Goal: Information Seeking & Learning: Learn about a topic

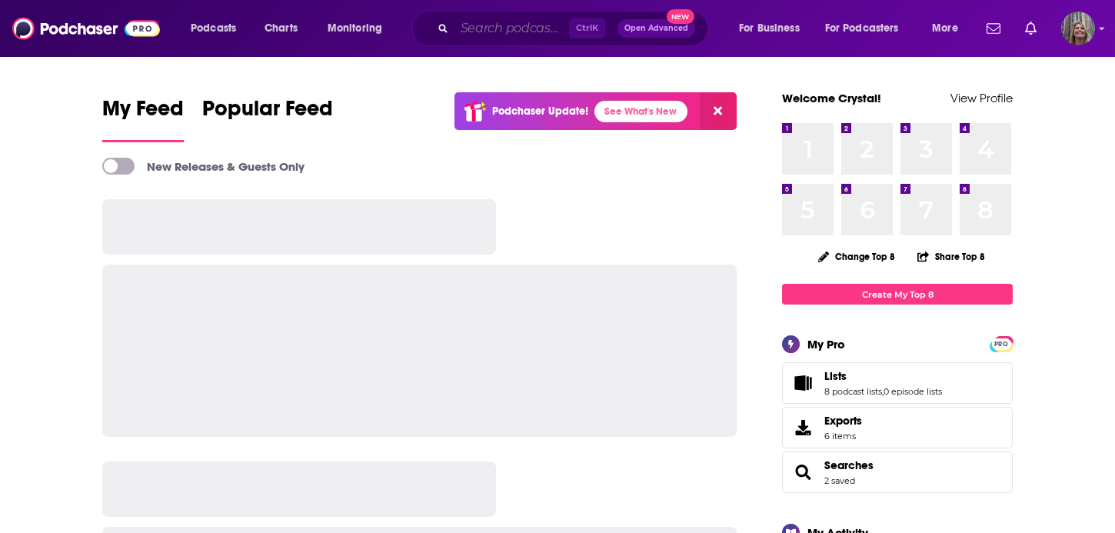
click at [492, 32] on input "Search podcasts, credits, & more..." at bounding box center [512, 28] width 115 height 25
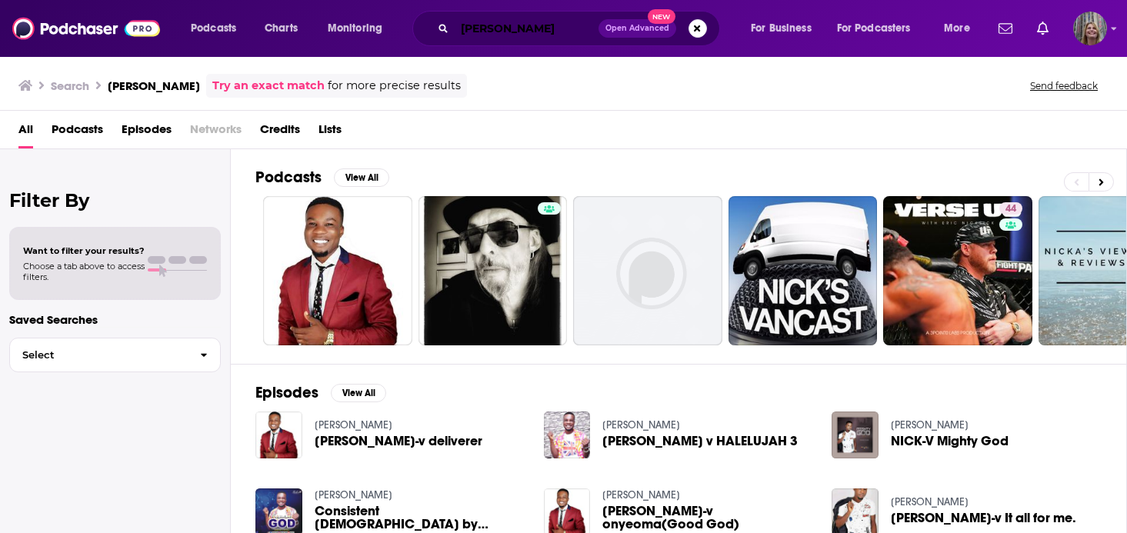
click at [475, 32] on input "[PERSON_NAME]" at bounding box center [527, 28] width 144 height 25
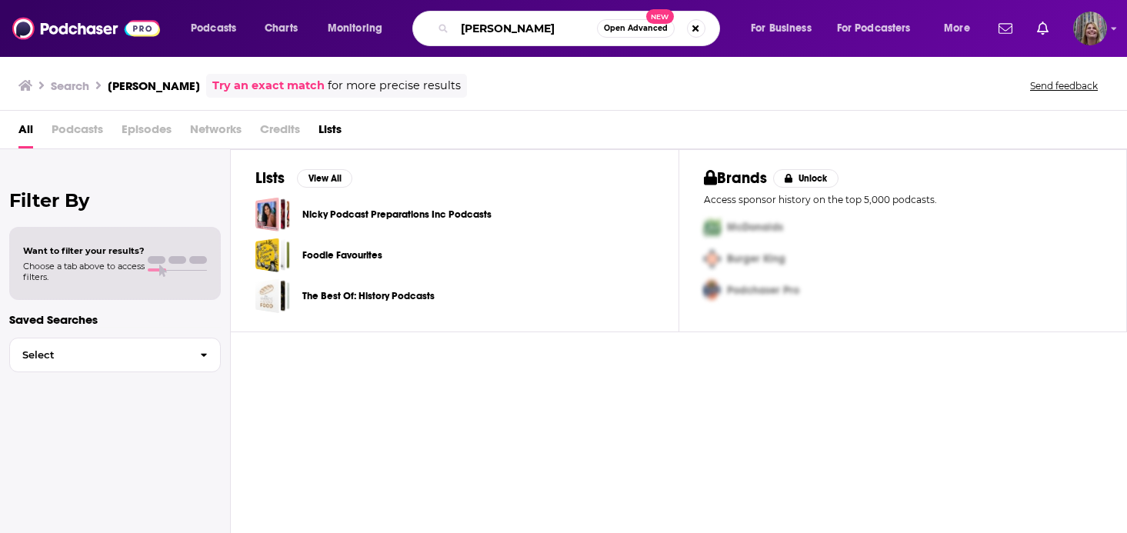
drag, startPoint x: 421, startPoint y: 42, endPoint x: 391, endPoint y: 42, distance: 30.0
click at [412, 42] on div "nick vienamen Open Advanced New" at bounding box center [566, 28] width 308 height 35
drag, startPoint x: 498, startPoint y: 32, endPoint x: 359, endPoint y: 45, distance: 139.1
click at [359, 45] on div "Podcasts Charts Monitoring nick vienamen Open Advanced New For Business For Pod…" at bounding box center [563, 28] width 1127 height 57
paste input "[PERSON_NAME]"
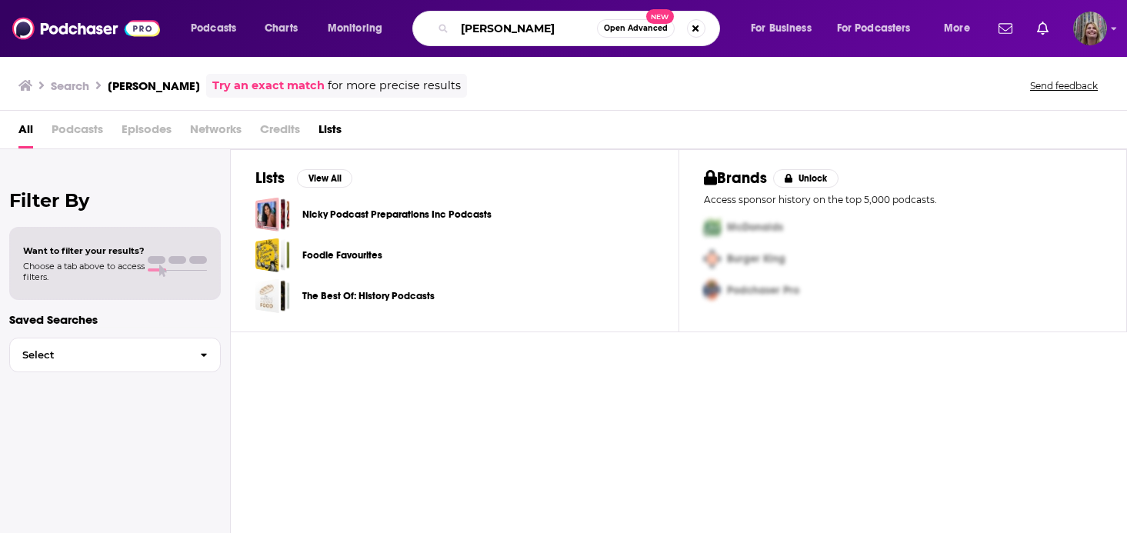
type input "[PERSON_NAME]"
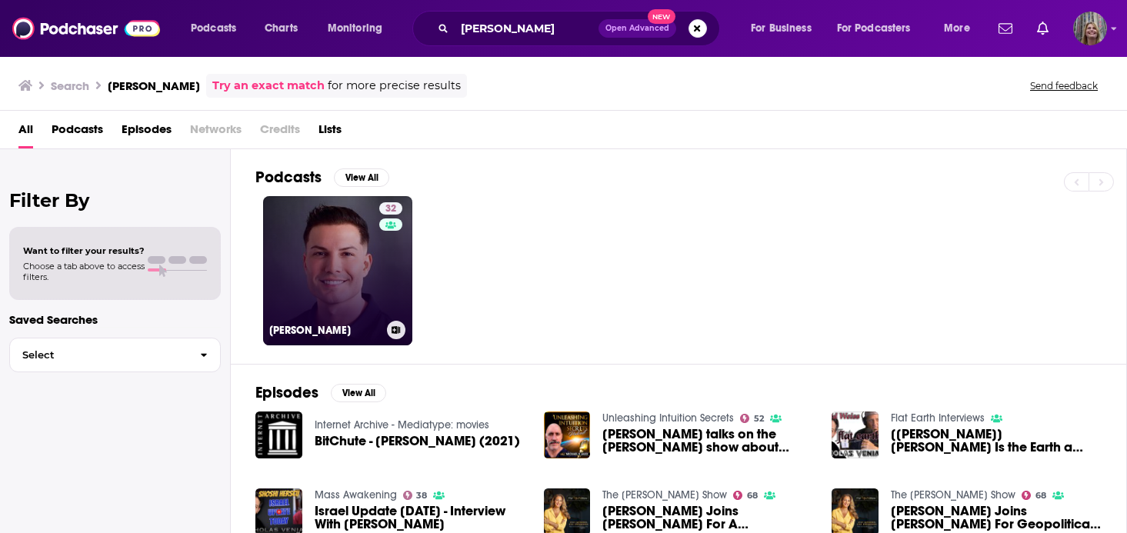
click at [299, 223] on link "32 [PERSON_NAME]" at bounding box center [337, 270] width 149 height 149
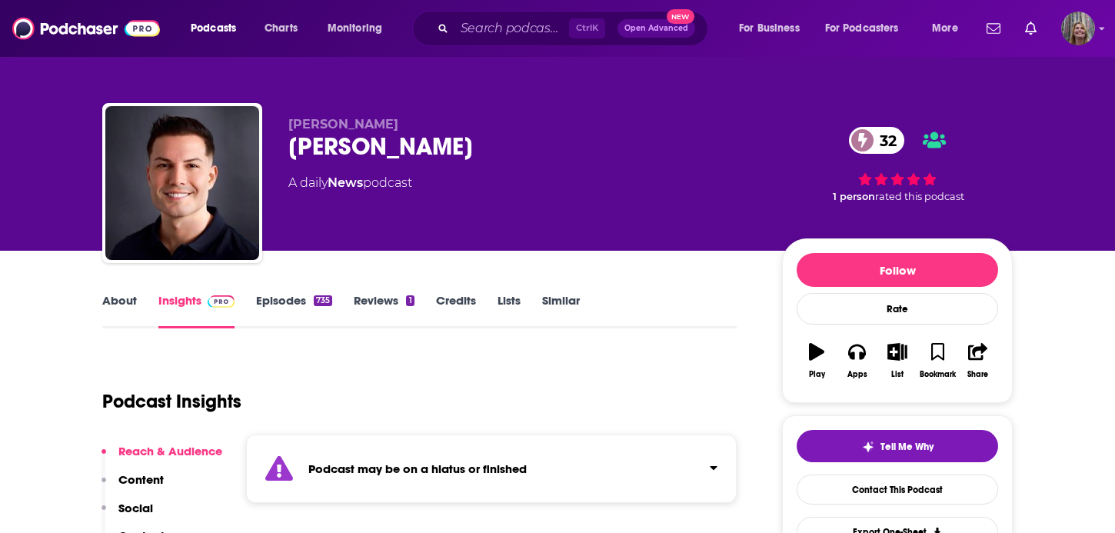
click at [332, 293] on link "Episodes 735" at bounding box center [294, 310] width 76 height 35
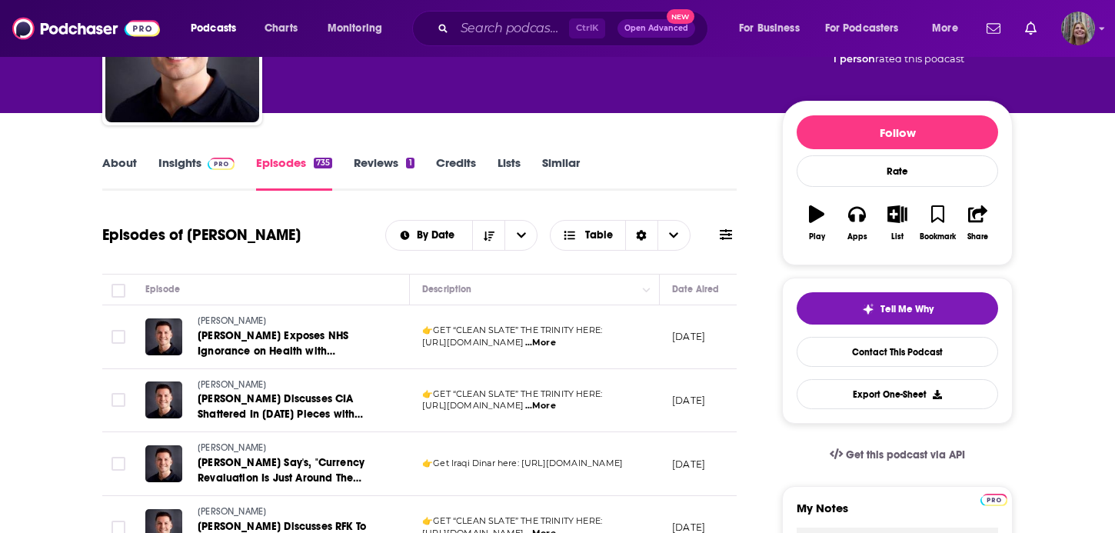
scroll to position [154, 0]
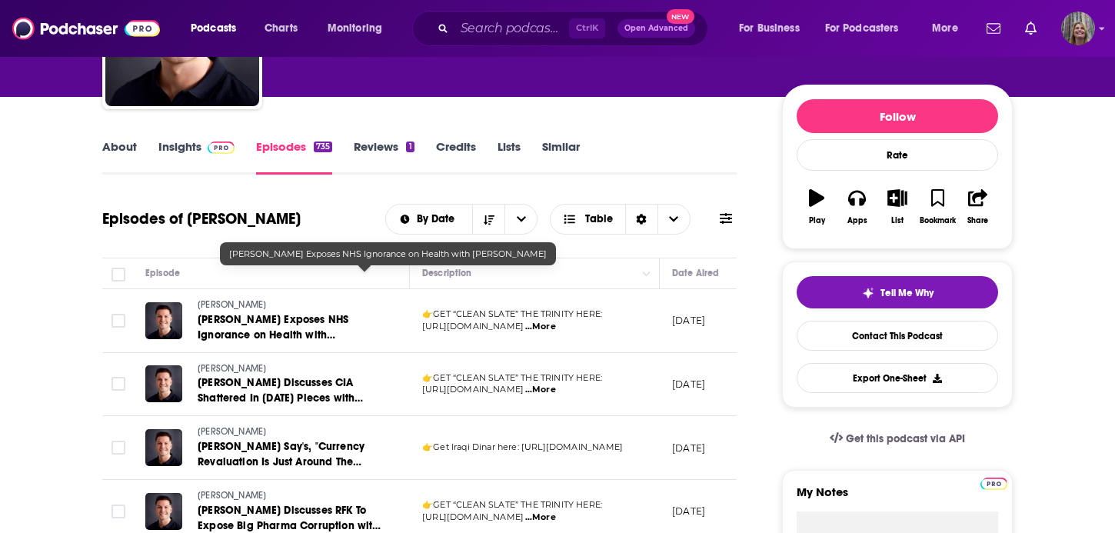
click at [348, 313] on span "[PERSON_NAME] Exposes NHS Ignorance on Health with [PERSON_NAME]" at bounding box center [273, 335] width 151 height 44
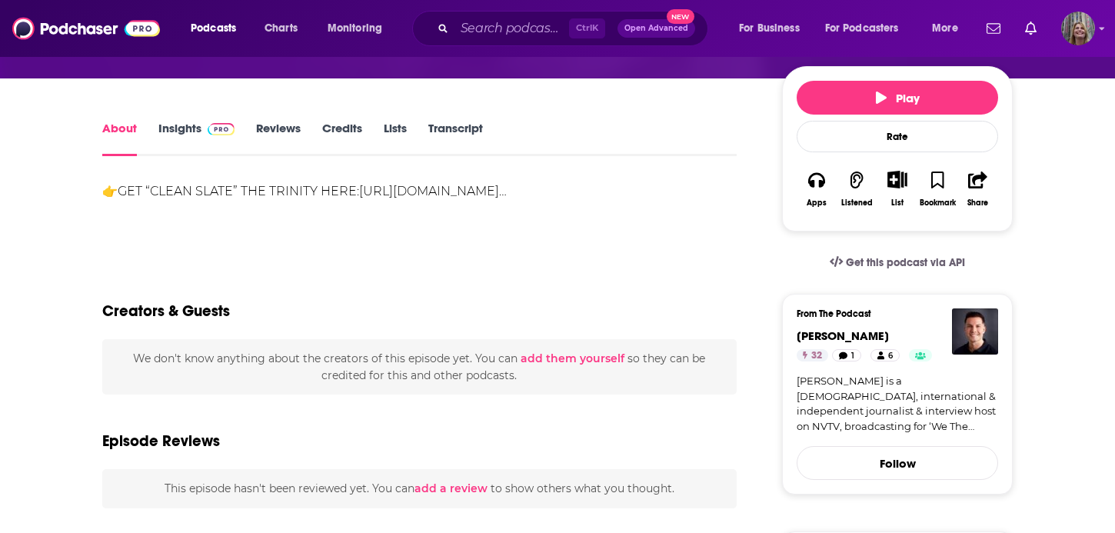
scroll to position [77, 0]
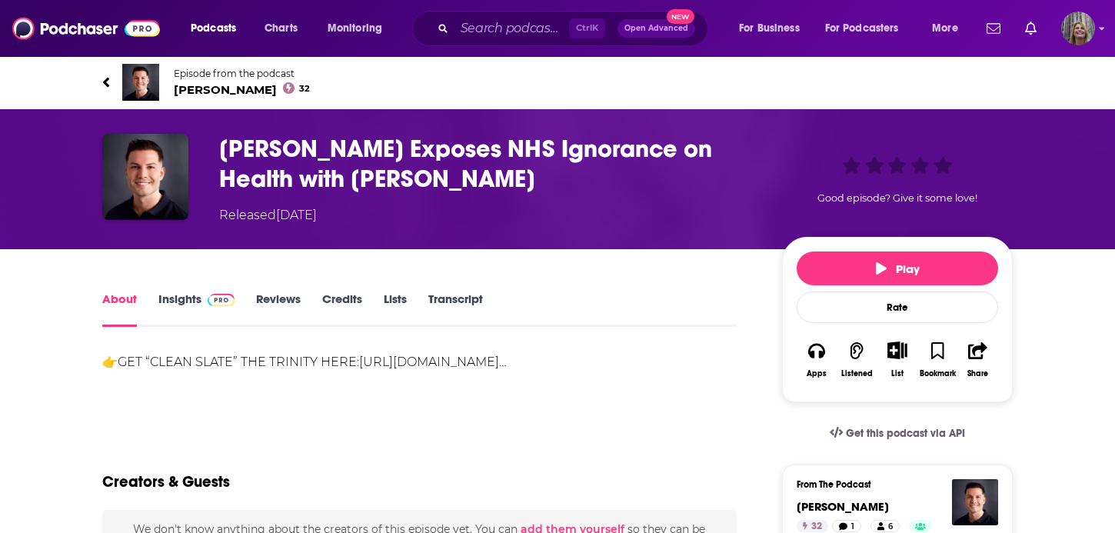
drag, startPoint x: 521, startPoint y: 133, endPoint x: 518, endPoint y: 172, distance: 39.4
click at [518, 172] on div "[PERSON_NAME] Exposes NHS Ignorance on Health with [PERSON_NAME] Released [DATE]" at bounding box center [488, 179] width 539 height 91
drag, startPoint x: 645, startPoint y: 125, endPoint x: 669, endPoint y: 122, distance: 23.4
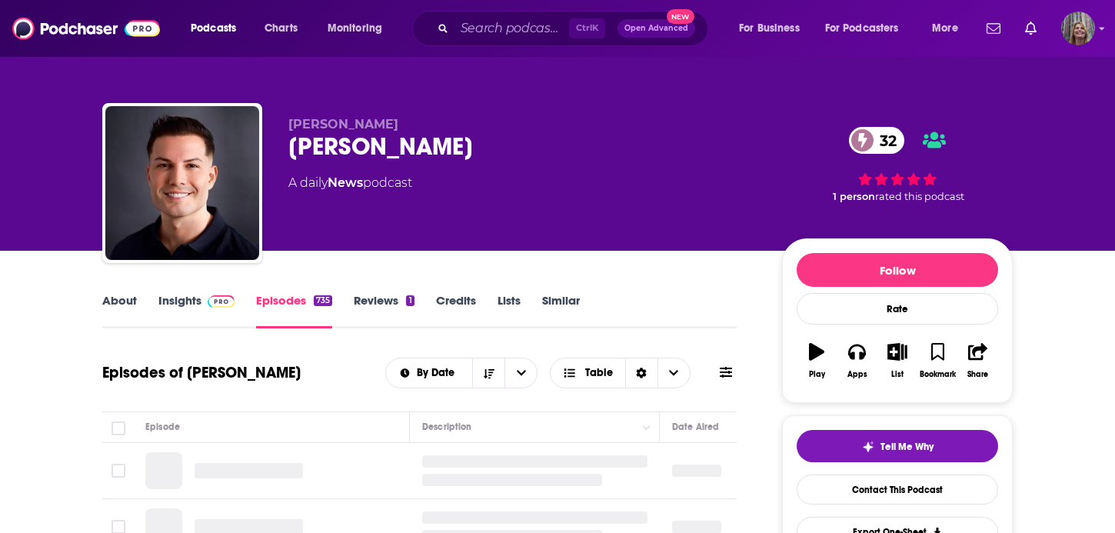
drag, startPoint x: 589, startPoint y: 90, endPoint x: 582, endPoint y: 0, distance: 90.2
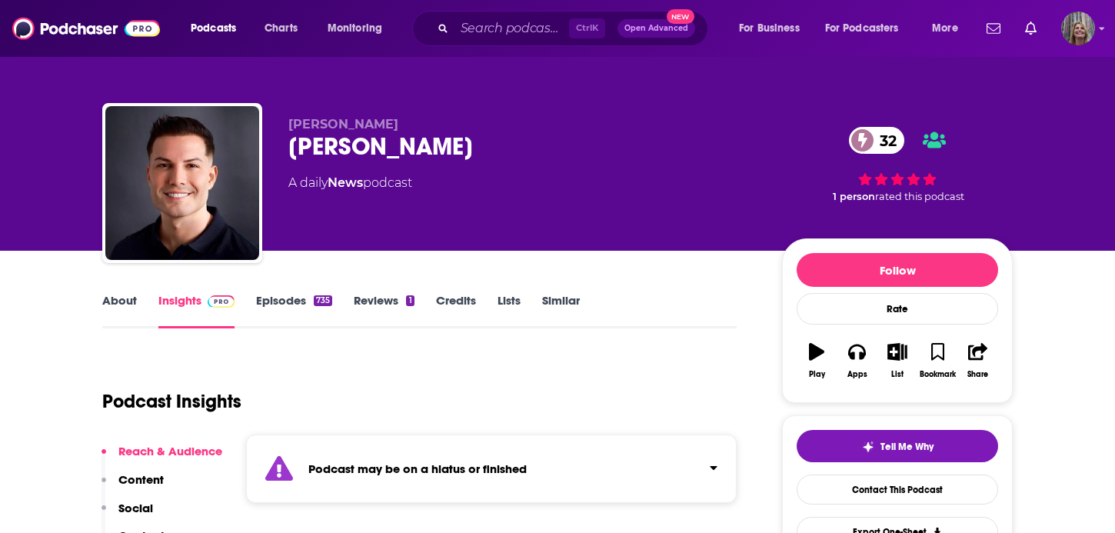
drag, startPoint x: 539, startPoint y: 124, endPoint x: 354, endPoint y: 113, distance: 185.7
click at [355, 113] on div "[PERSON_NAME] [PERSON_NAME] 32 A daily News podcast 32 1 person rated this podc…" at bounding box center [557, 186] width 911 height 166
drag, startPoint x: 369, startPoint y: 112, endPoint x: 529, endPoint y: 106, distance: 159.4
click at [529, 117] on p "[PERSON_NAME]" at bounding box center [522, 124] width 469 height 15
drag, startPoint x: 513, startPoint y: 126, endPoint x: 373, endPoint y: 113, distance: 140.6
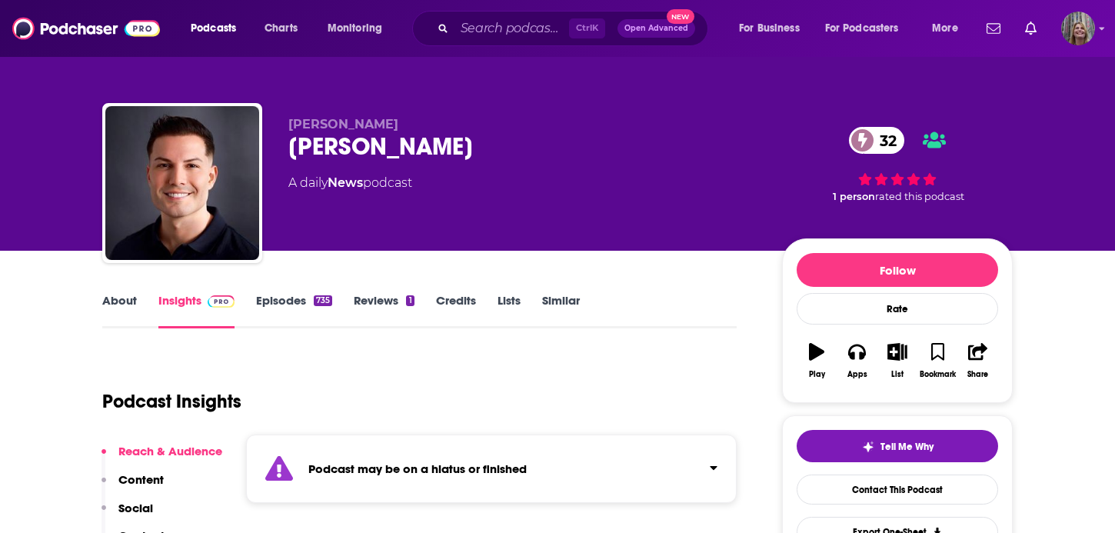
click at [361, 132] on div "[PERSON_NAME] 32" at bounding box center [522, 147] width 469 height 30
drag, startPoint x: 374, startPoint y: 112, endPoint x: 363, endPoint y: 132, distance: 22.0
copy h2 "[PERSON_NAME]"
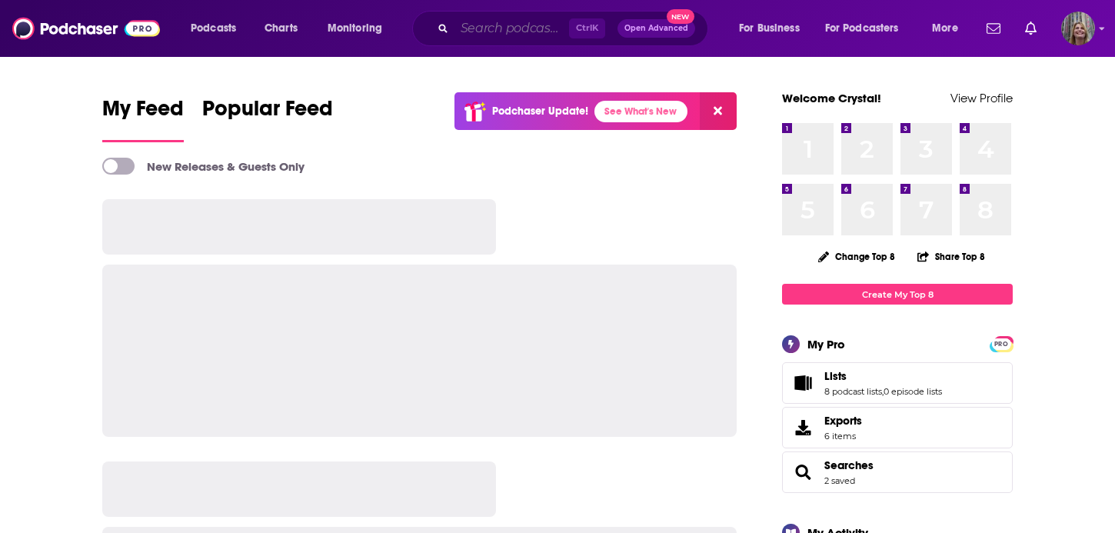
click at [499, 32] on input "Search podcasts, credits, & more..." at bounding box center [512, 28] width 115 height 25
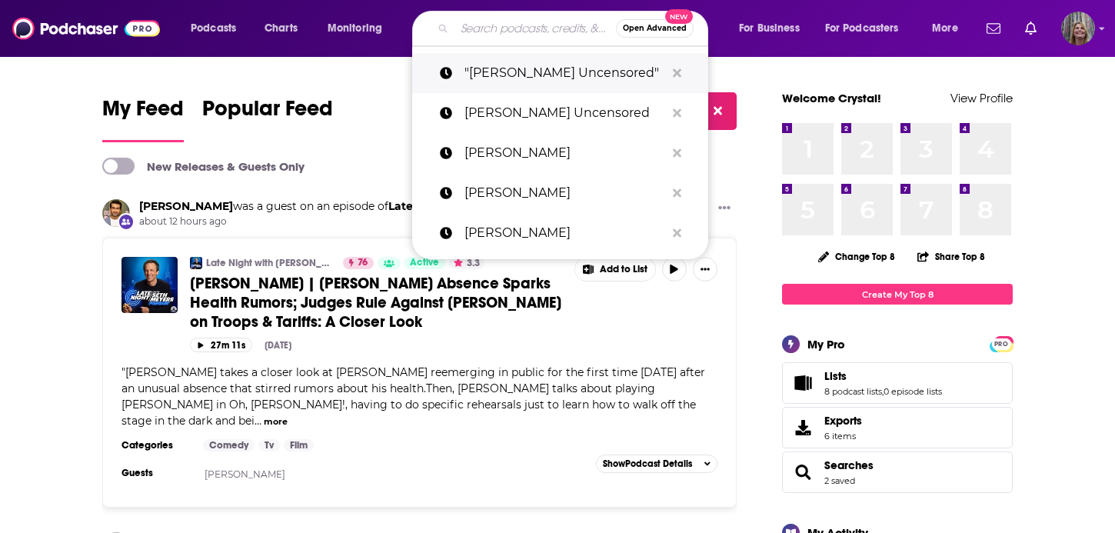
click at [470, 69] on p ""Nick V Uncensored"" at bounding box center [565, 73] width 201 height 40
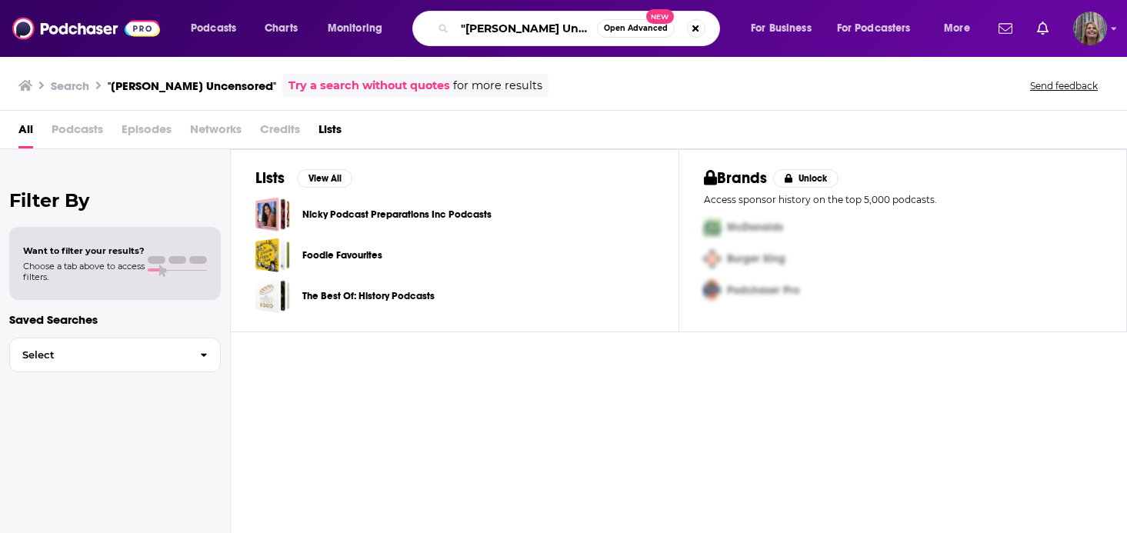
drag, startPoint x: 540, startPoint y: 32, endPoint x: 362, endPoint y: 26, distance: 177.8
click at [412, 28] on div ""Nick V Uncensored" Open Advanced New" at bounding box center [566, 28] width 308 height 35
drag, startPoint x: 418, startPoint y: 27, endPoint x: 411, endPoint y: 37, distance: 12.2
click at [455, 37] on input "nick veniaman" at bounding box center [526, 28] width 142 height 25
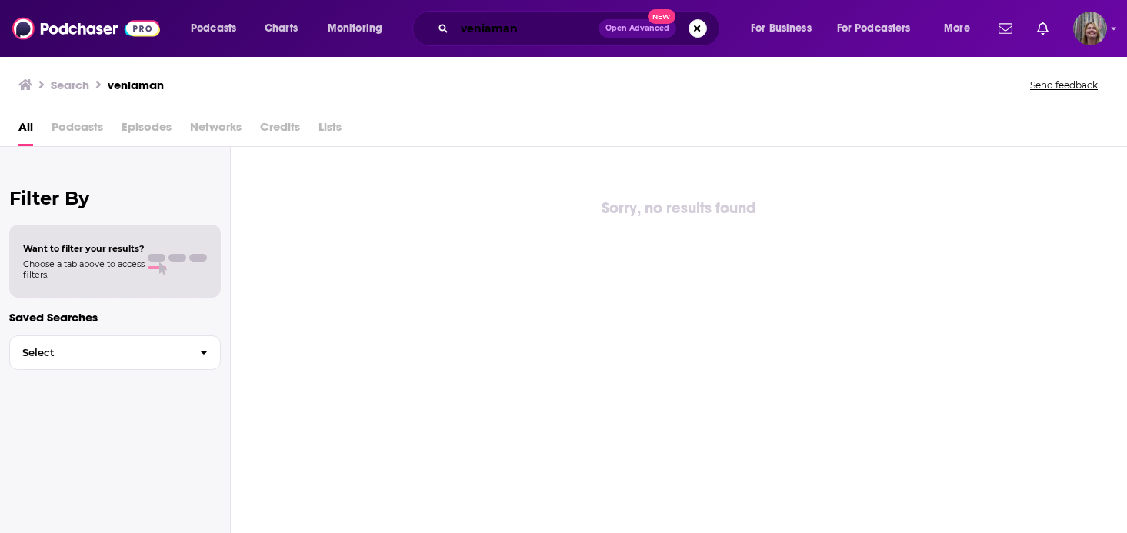
click at [482, 27] on input "veniaman" at bounding box center [527, 28] width 144 height 25
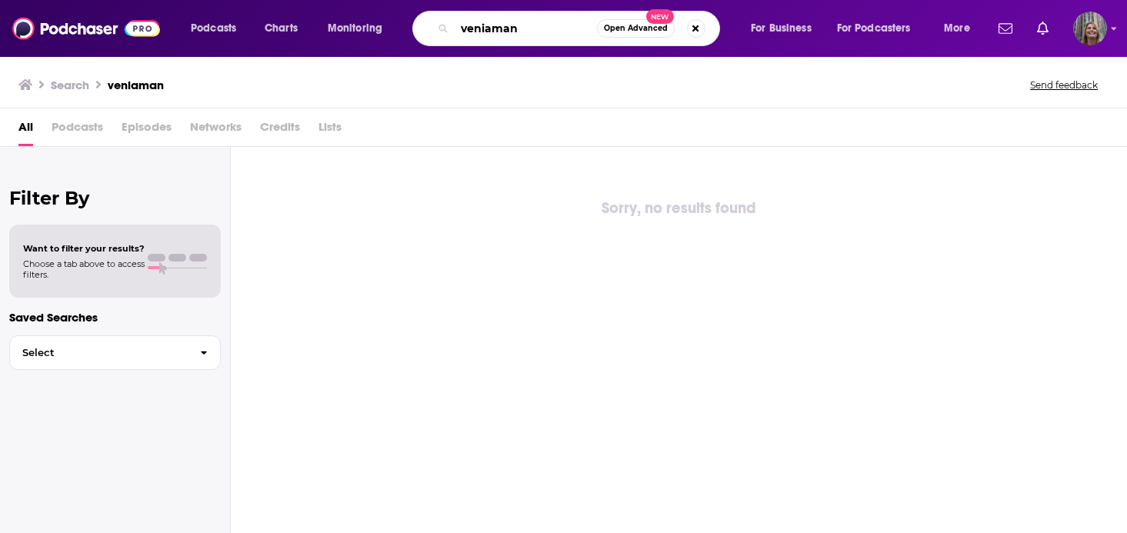
click at [455, 27] on input "veniaman" at bounding box center [526, 28] width 142 height 25
drag, startPoint x: 482, startPoint y: 34, endPoint x: 251, endPoint y: 26, distance: 230.9
click at [260, 32] on div "Podcasts Charts Monitoring veniaman Open Advanced New For Business For Podcaste…" at bounding box center [582, 28] width 805 height 35
paste input "[PERSON_NAME]"
type input "[PERSON_NAME]"
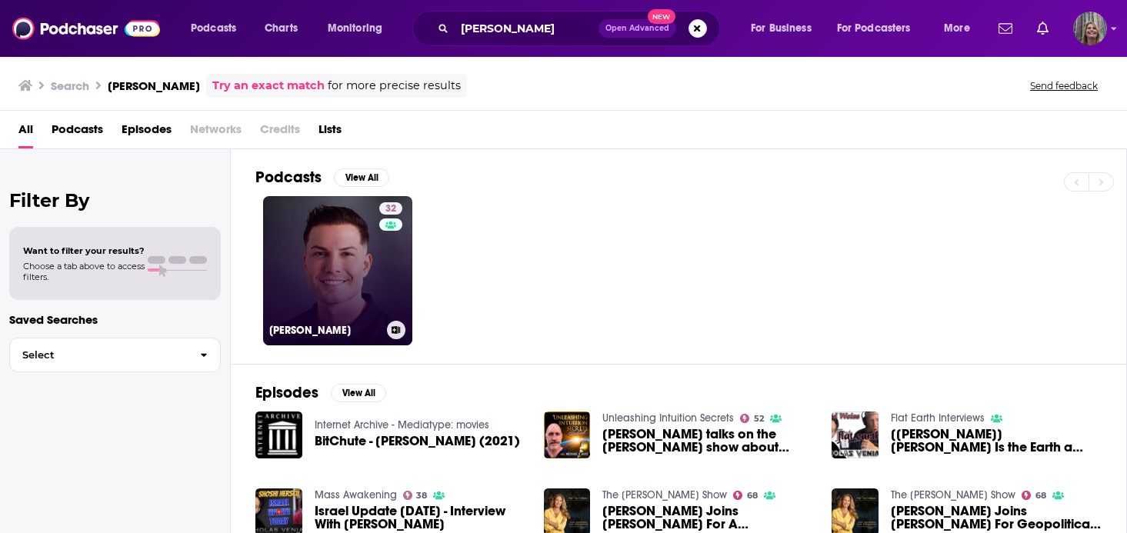
click at [282, 196] on link "32 [PERSON_NAME]" at bounding box center [337, 270] width 149 height 149
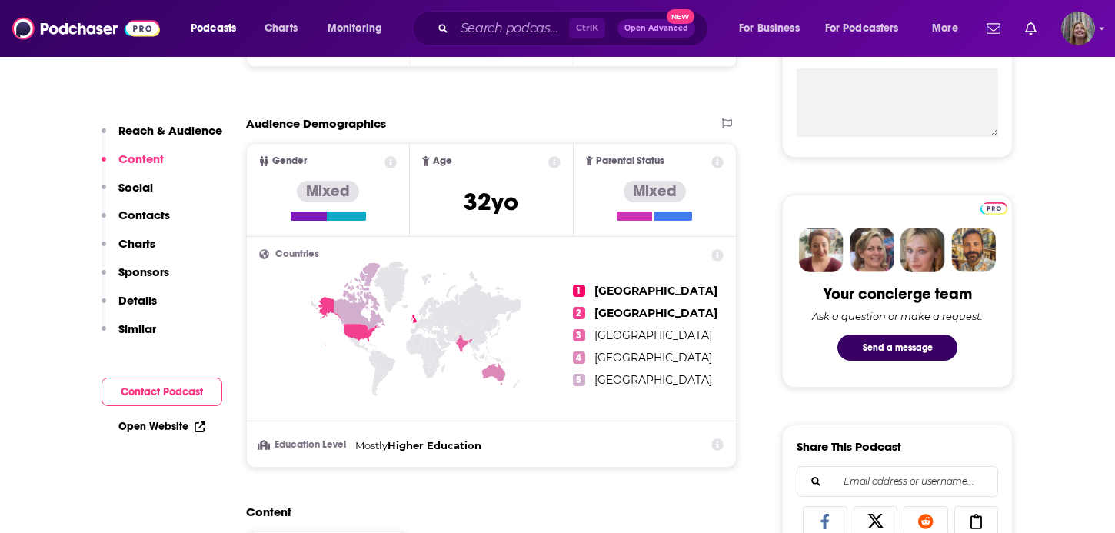
scroll to position [692, 0]
